Goal: Information Seeking & Learning: Learn about a topic

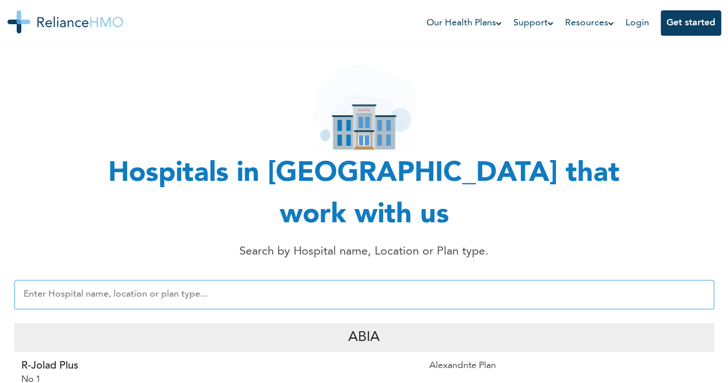
scroll to position [58, 0]
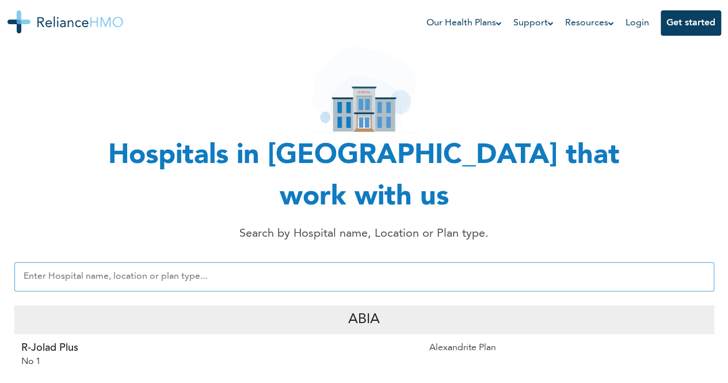
click at [234, 262] on input "text" at bounding box center [364, 276] width 700 height 29
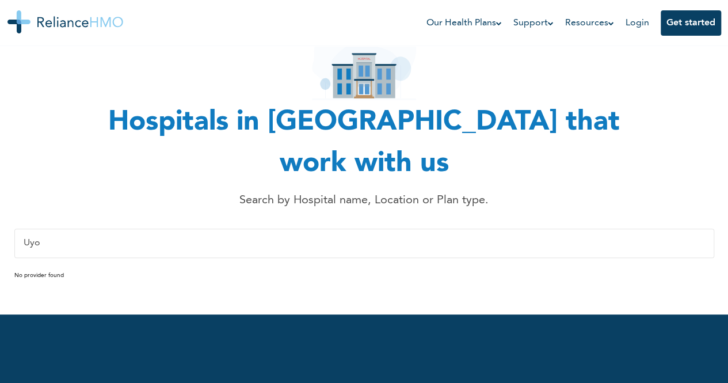
scroll to position [115, 0]
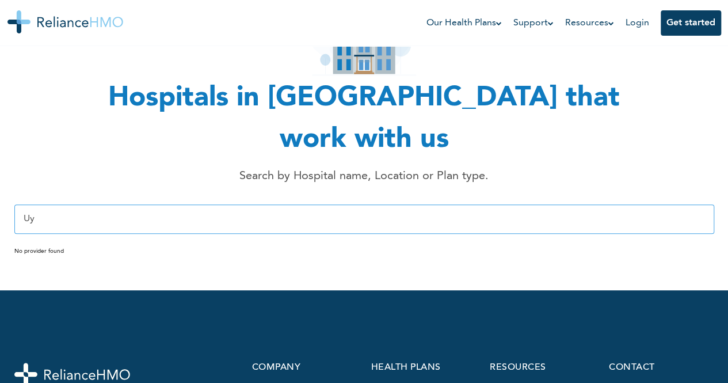
type input "U"
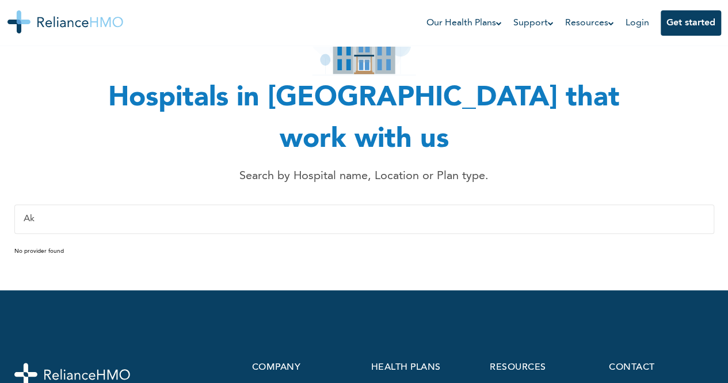
type input "A"
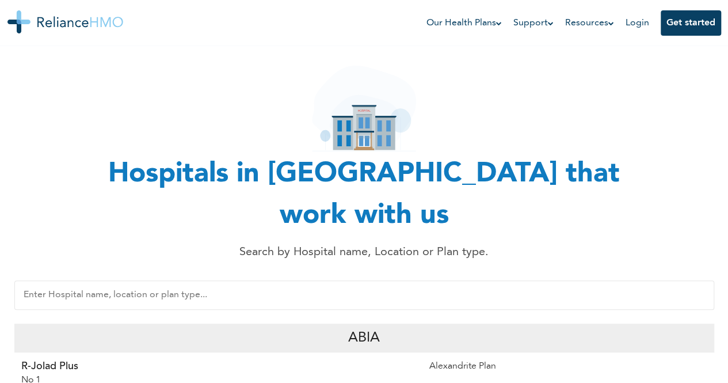
scroll to position [58, 0]
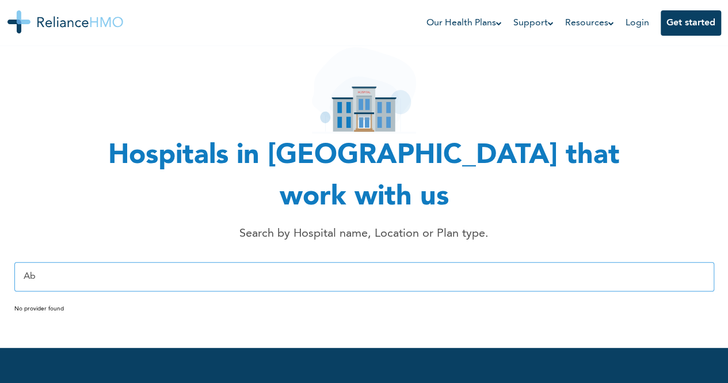
type input "A"
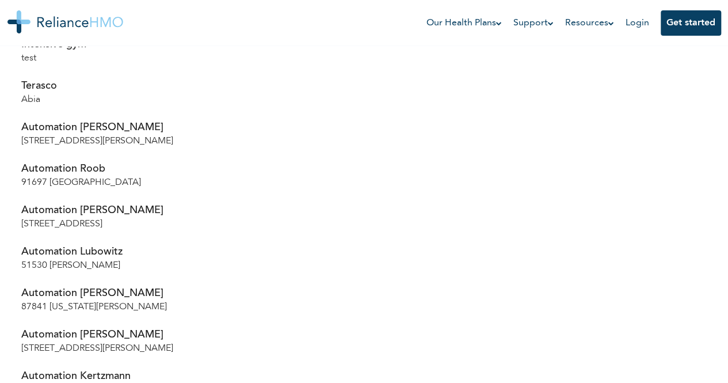
scroll to position [116, 0]
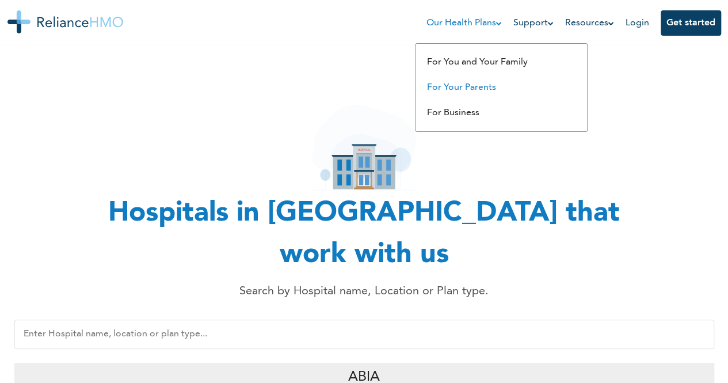
click at [446, 89] on link "For Your Parents" at bounding box center [461, 87] width 69 height 9
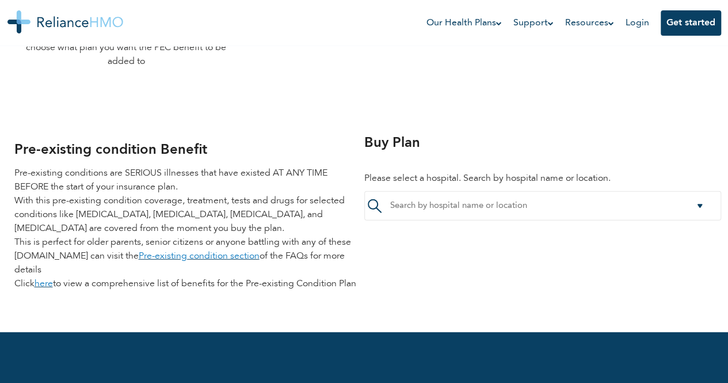
scroll to position [1438, 0]
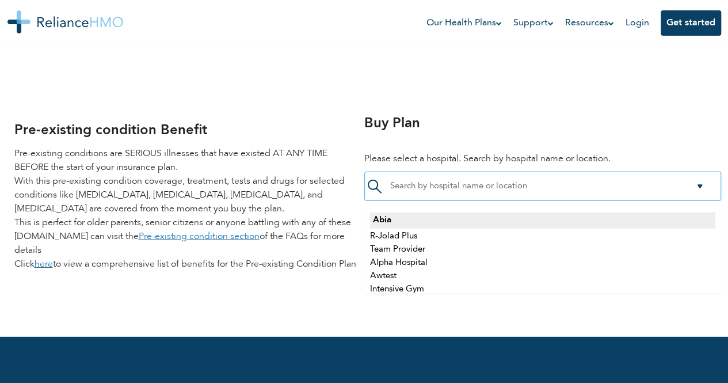
click at [432, 183] on input "select-one" at bounding box center [460, 186] width 140 height 10
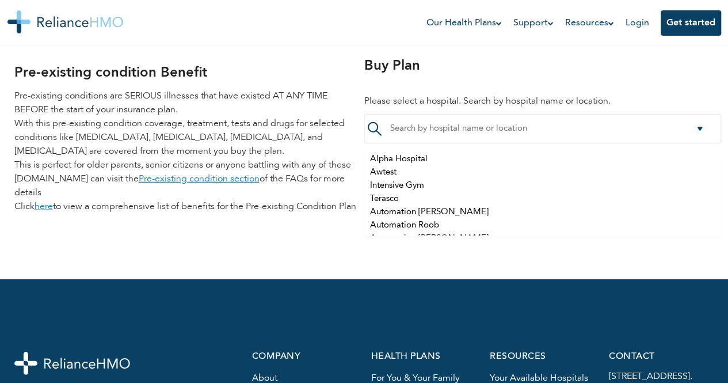
scroll to position [0, 0]
